Goal: Task Accomplishment & Management: Complete application form

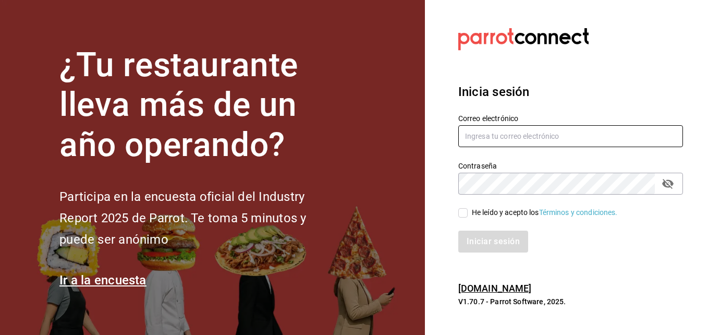
type input "[EMAIL_ADDRESS][DOMAIN_NAME]"
click at [672, 186] on icon "passwordField" at bounding box center [667, 183] width 13 height 13
click at [464, 215] on input "He leído y acepto los Términos y condiciones." at bounding box center [462, 212] width 9 height 9
checkbox input "true"
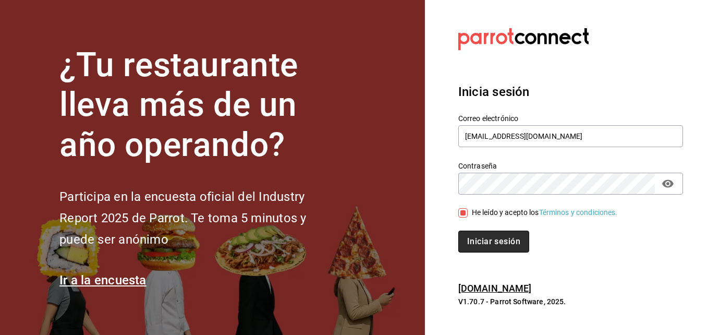
click at [472, 245] on button "Iniciar sesión" at bounding box center [493, 241] width 71 height 22
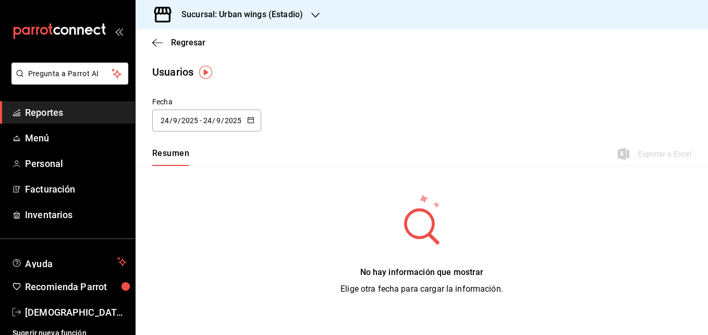
click at [284, 24] on div "Sucursal: Urban wings (Estadio)" at bounding box center [234, 14] width 180 height 29
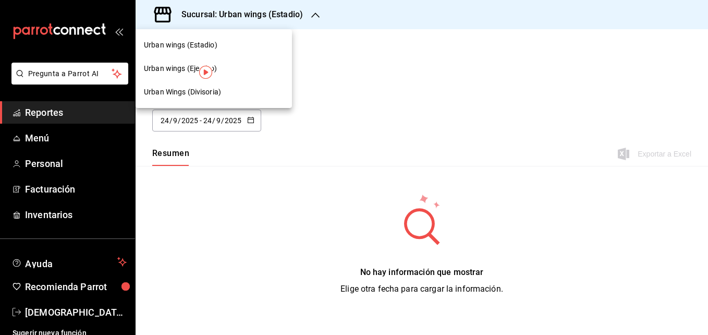
click at [196, 92] on span "Urban Wings (Divisoria)" at bounding box center [182, 92] width 77 height 11
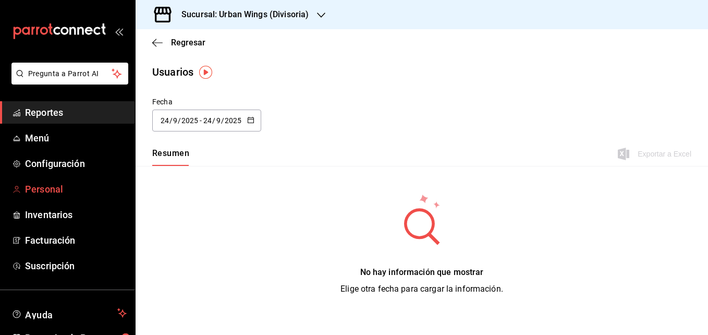
click at [45, 193] on span "Personal" at bounding box center [76, 189] width 102 height 14
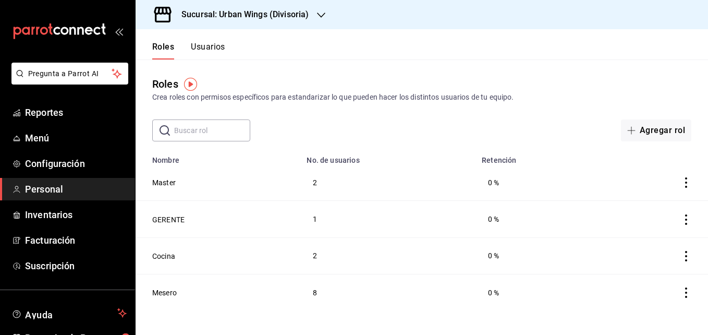
click at [206, 52] on button "Usuarios" at bounding box center [208, 51] width 34 height 18
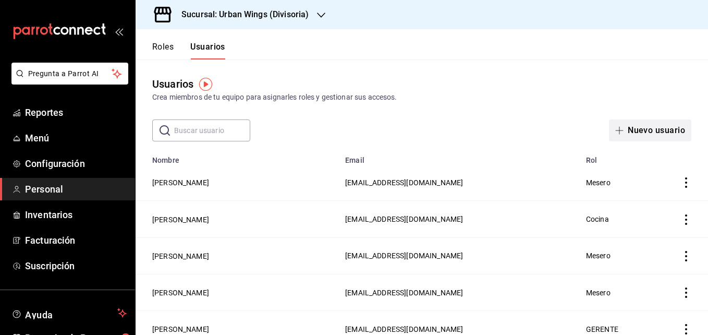
click at [630, 134] on button "Nuevo usuario" at bounding box center [650, 130] width 82 height 22
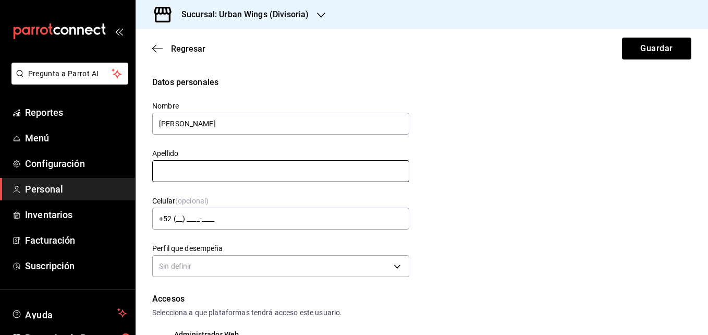
type input "[PERSON_NAME]"
click at [257, 165] on input "text" at bounding box center [280, 171] width 257 height 22
type input "A"
type input "[PERSON_NAME]"
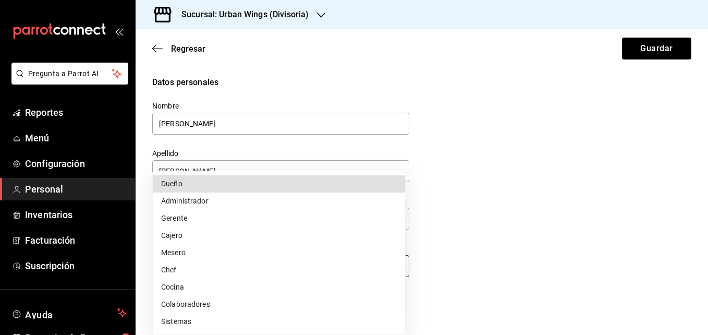
click at [288, 259] on body "Pregunta a Parrot AI Reportes Menú Configuración Personal Inventarios Facturaci…" at bounding box center [354, 167] width 708 height 335
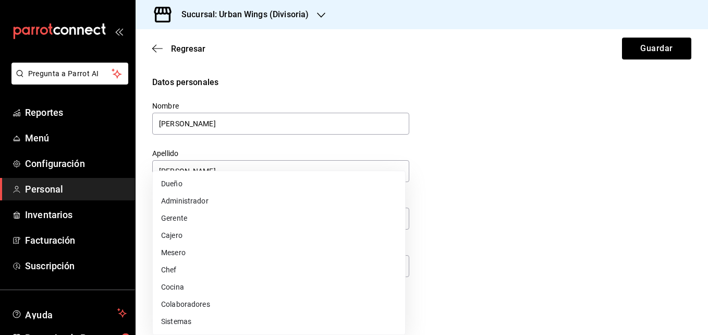
click at [189, 287] on li "Cocina" at bounding box center [279, 286] width 252 height 17
type input "KITCHEN"
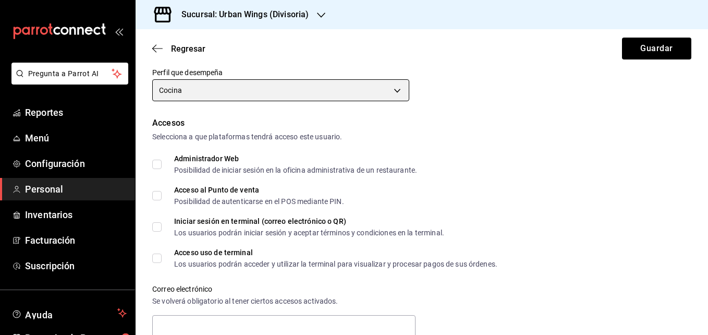
scroll to position [177, 0]
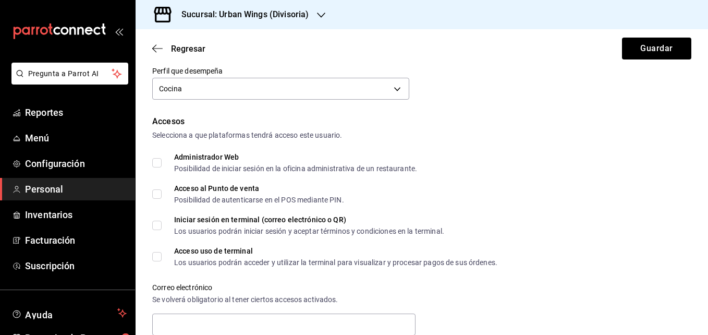
click at [156, 193] on input "Acceso al Punto de venta Posibilidad de autenticarse en el POS mediante PIN." at bounding box center [156, 193] width 9 height 9
checkbox input "true"
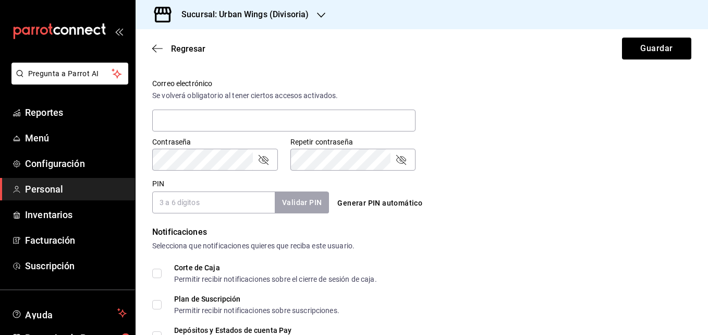
scroll to position [382, 0]
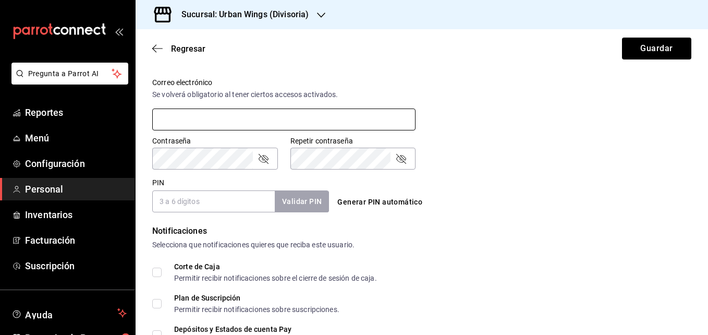
click at [255, 113] on input "text" at bounding box center [283, 119] width 263 height 22
type input "[EMAIL_ADDRESS][DOMAIN_NAME]"
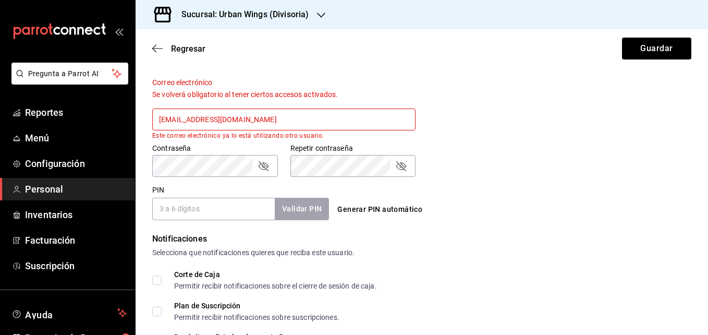
click at [292, 117] on input "[EMAIL_ADDRESS][DOMAIN_NAME]" at bounding box center [283, 119] width 263 height 22
click at [153, 49] on icon "button" at bounding box center [154, 49] width 4 height 8
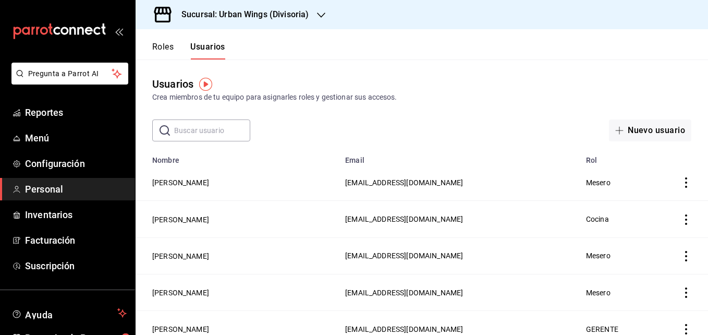
click at [314, 16] on div "Sucursal: Urban Wings (Divisoria)" at bounding box center [237, 14] width 186 height 29
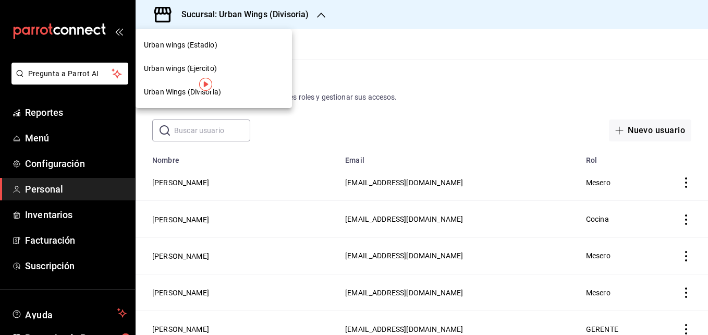
click at [200, 67] on span "Urban wings (Ejercito)" at bounding box center [180, 68] width 73 height 11
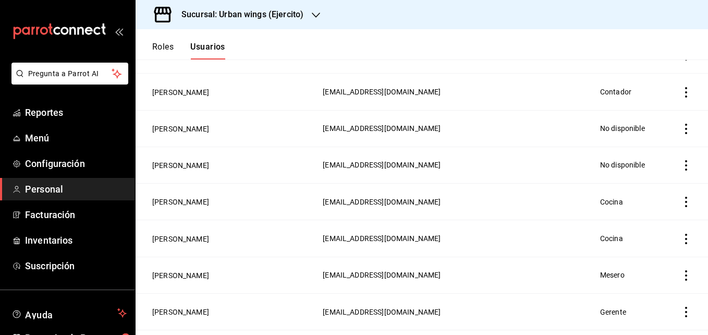
scroll to position [839, 0]
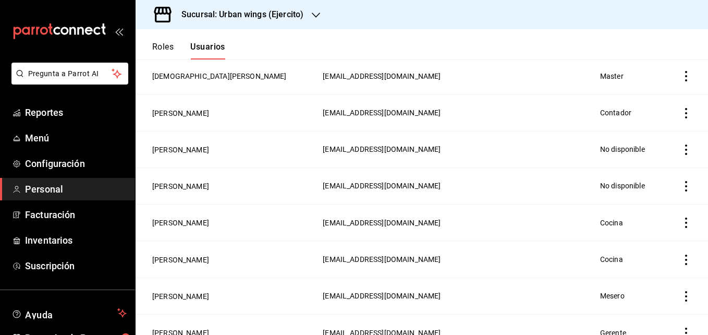
drag, startPoint x: 396, startPoint y: 136, endPoint x: 275, endPoint y: 138, distance: 120.9
click at [323, 145] on span "[EMAIL_ADDRESS][DOMAIN_NAME]" at bounding box center [382, 149] width 118 height 8
copy span "[EMAIL_ADDRESS][DOMAIN_NAME]"
click at [681, 144] on icon "actions" at bounding box center [686, 149] width 10 height 10
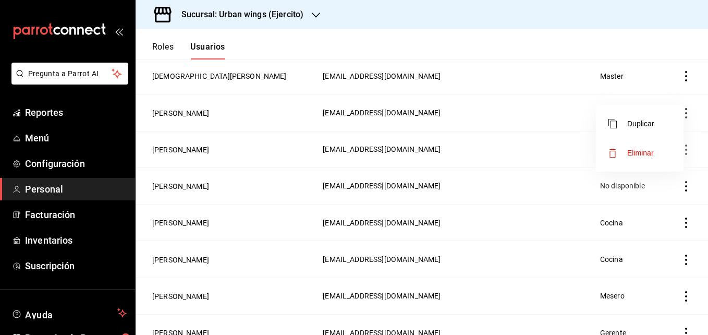
click at [625, 157] on span "Eliminar" at bounding box center [630, 152] width 45 height 13
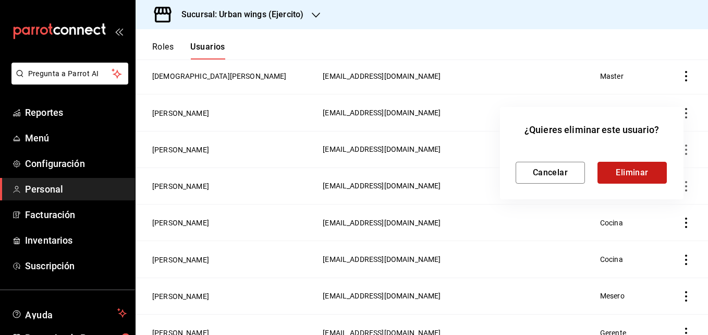
click at [626, 169] on button "Eliminar" at bounding box center [631, 173] width 69 height 22
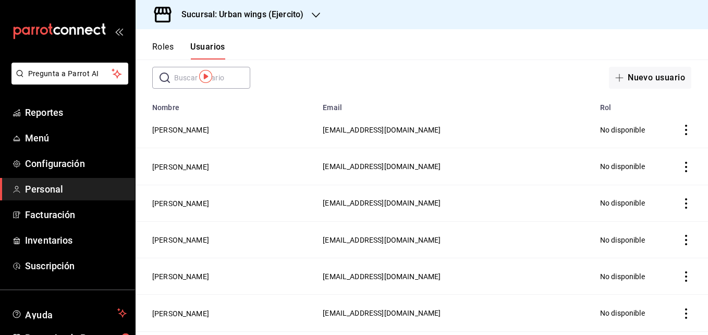
scroll to position [0, 0]
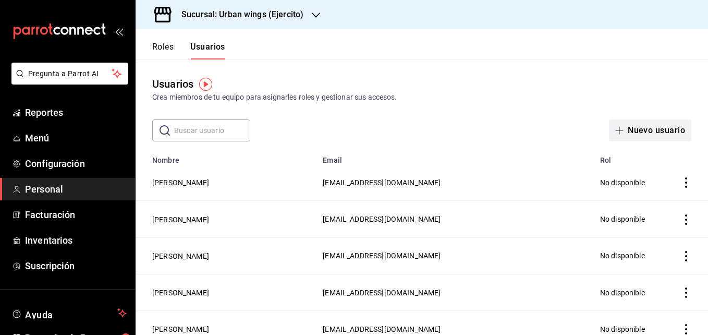
click at [635, 127] on button "Nuevo usuario" at bounding box center [650, 130] width 82 height 22
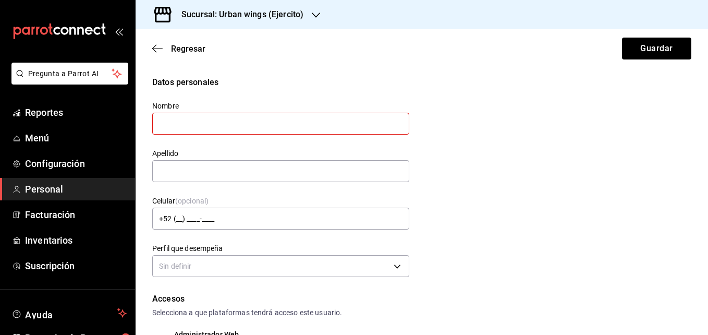
click at [303, 8] on div "Sucursal: Urban wings (Ejercito)" at bounding box center [234, 14] width 180 height 29
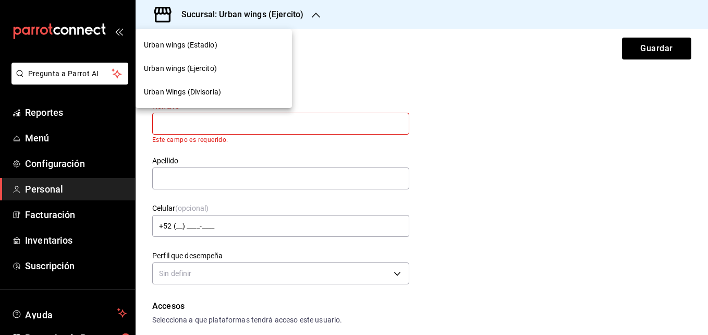
click at [242, 80] on div "Urban Wings (Divisoria)" at bounding box center [214, 91] width 156 height 23
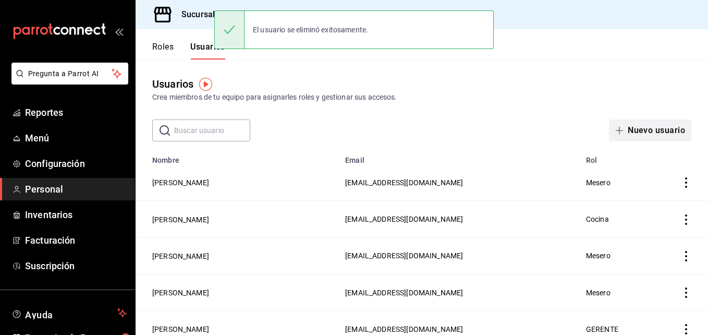
click at [632, 122] on button "Nuevo usuario" at bounding box center [650, 130] width 82 height 22
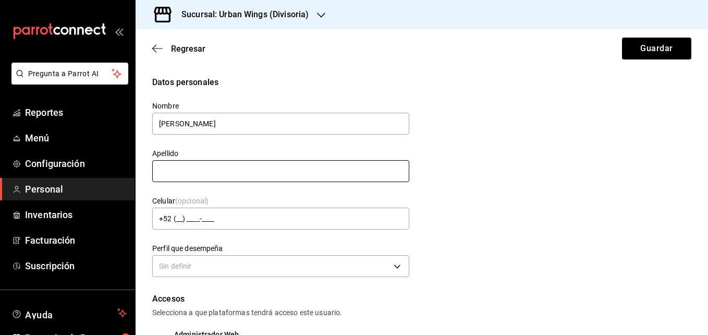
type input "[PERSON_NAME]"
click at [358, 176] on input "text" at bounding box center [280, 171] width 257 height 22
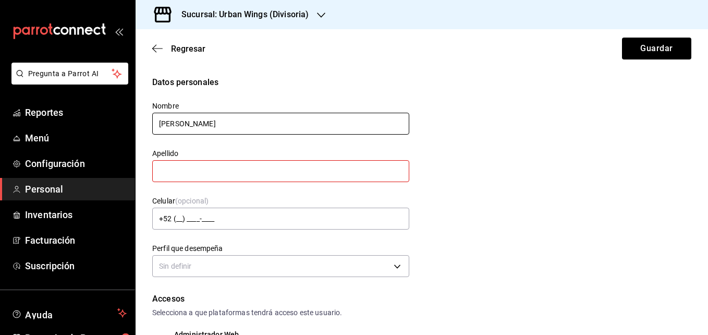
click at [328, 118] on input "[PERSON_NAME]" at bounding box center [280, 124] width 257 height 22
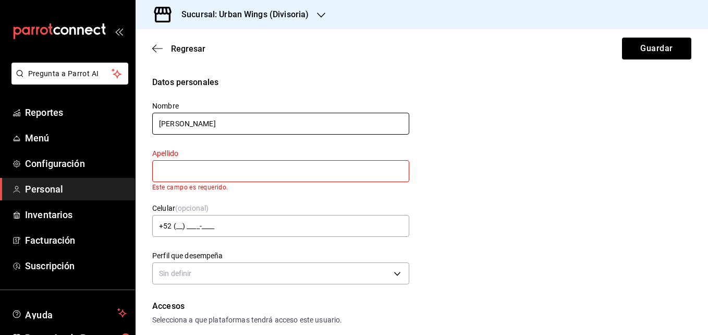
click at [328, 118] on input "[PERSON_NAME]" at bounding box center [280, 124] width 257 height 22
type input "[PERSON_NAME]"
type input "KITCHEN"
type input "[EMAIL_ADDRESS][DOMAIN_NAME]"
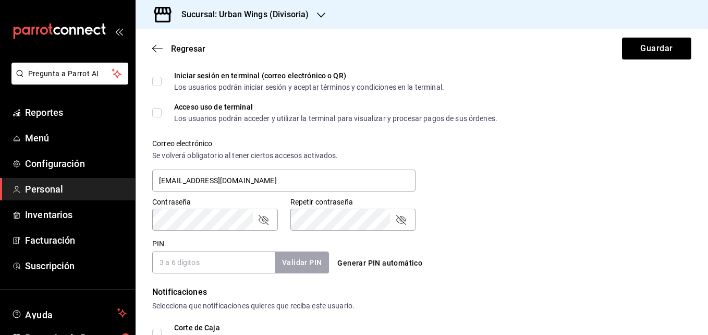
scroll to position [336, 0]
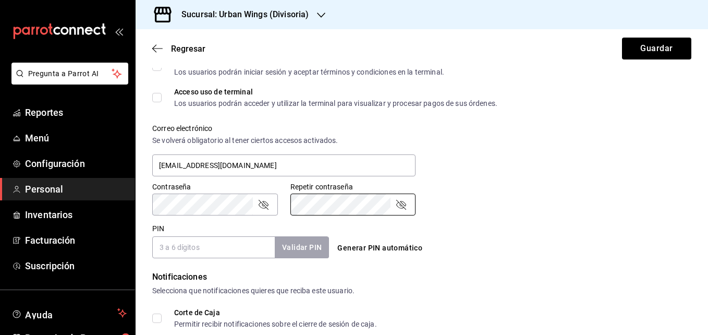
click at [244, 244] on input "PIN" at bounding box center [213, 247] width 122 height 22
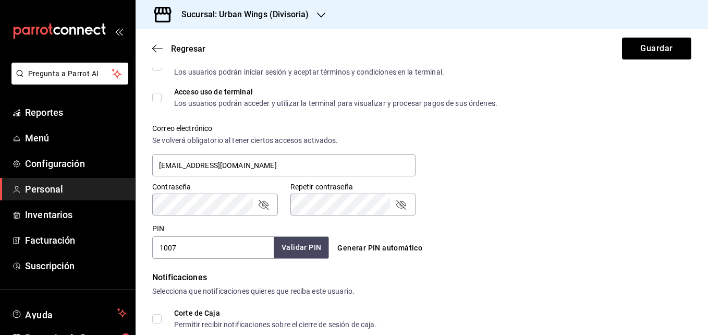
click at [285, 243] on button "Validar PIN" at bounding box center [301, 247] width 55 height 22
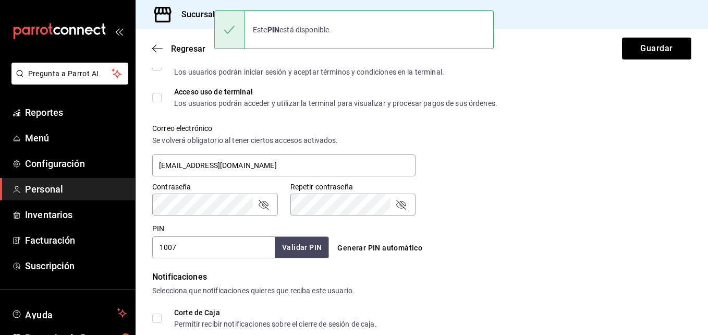
click at [162, 248] on input "1007" at bounding box center [213, 247] width 122 height 22
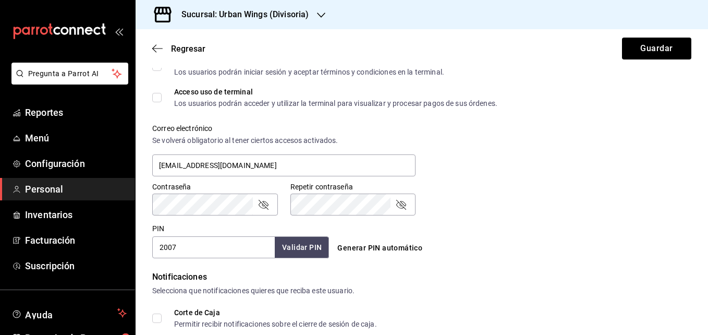
type input "2007"
click at [287, 247] on button "Validar PIN" at bounding box center [301, 247] width 55 height 22
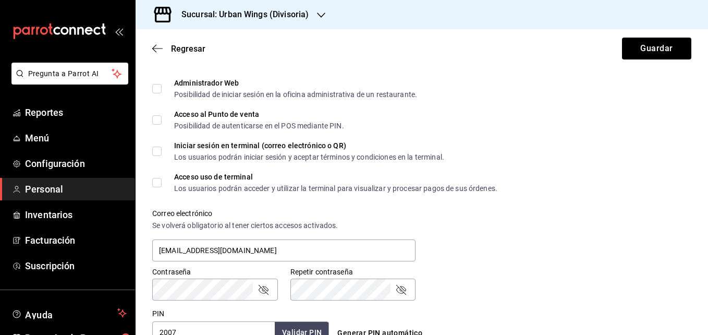
scroll to position [225, 0]
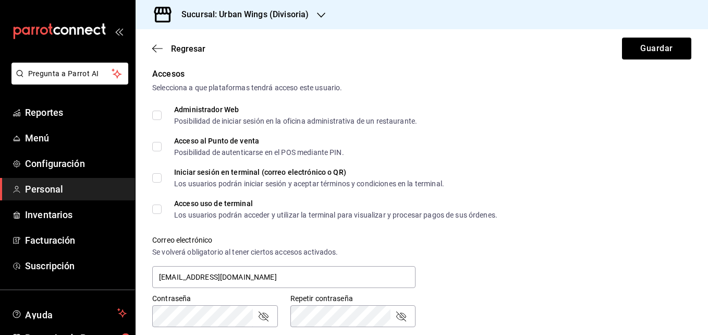
click at [162, 149] on span "Acceso al Punto de venta Posibilidad de autenticarse en el POS mediante PIN." at bounding box center [253, 146] width 182 height 19
click at [162, 149] on input "Acceso al Punto de venta Posibilidad de autenticarse en el POS mediante PIN." at bounding box center [156, 146] width 9 height 9
checkbox input "true"
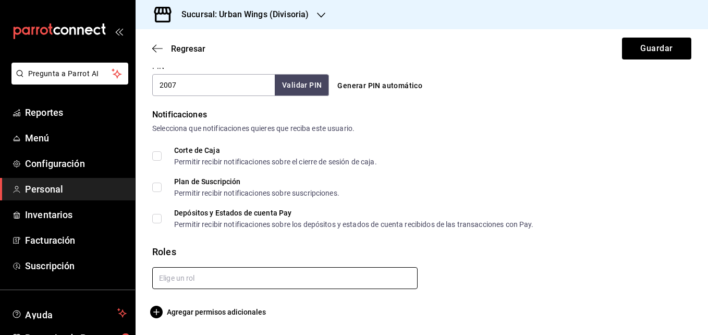
click at [256, 270] on input "text" at bounding box center [284, 278] width 265 height 22
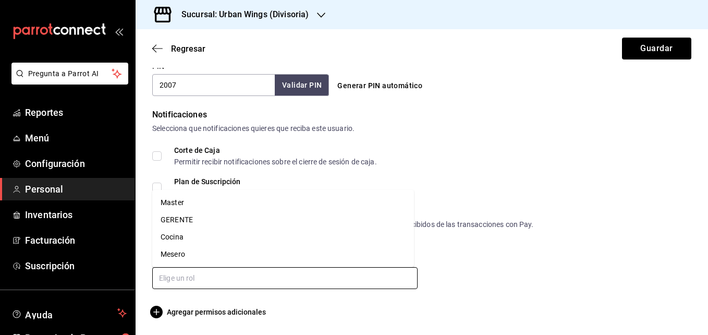
click at [193, 236] on li "Cocina" at bounding box center [283, 236] width 262 height 17
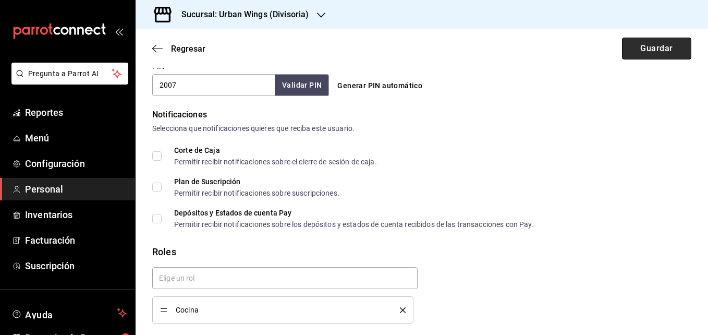
click at [661, 42] on button "Guardar" at bounding box center [656, 49] width 69 height 22
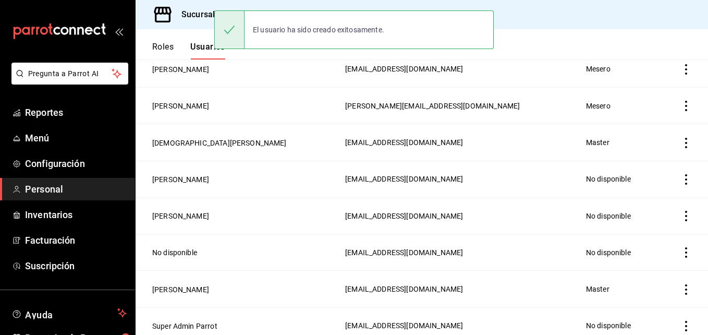
scroll to position [479, 0]
